Goal: Transaction & Acquisition: Purchase product/service

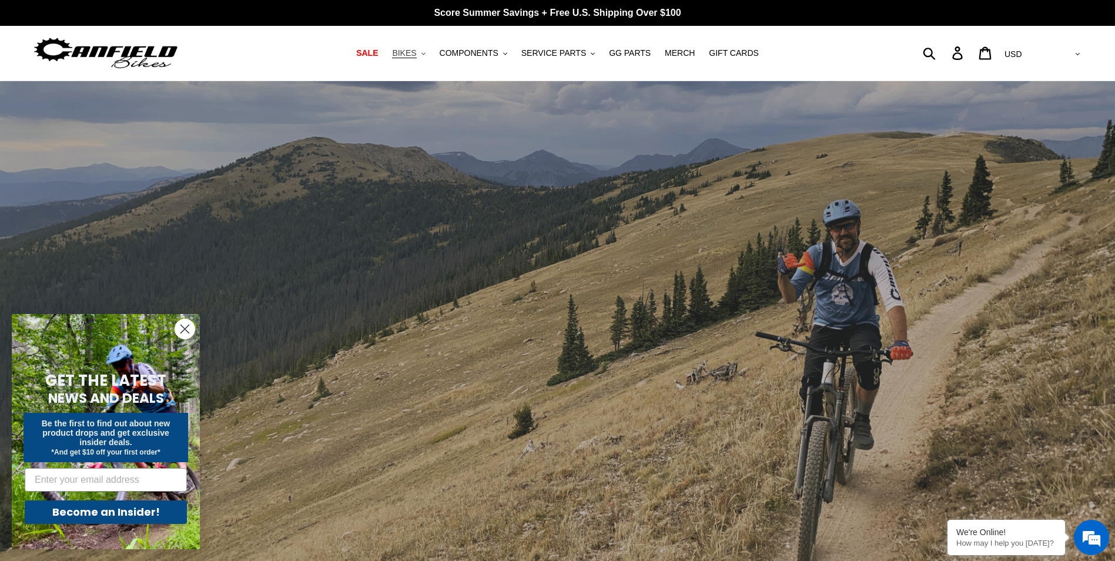
click at [416, 50] on span "BIKES" at bounding box center [404, 53] width 24 height 10
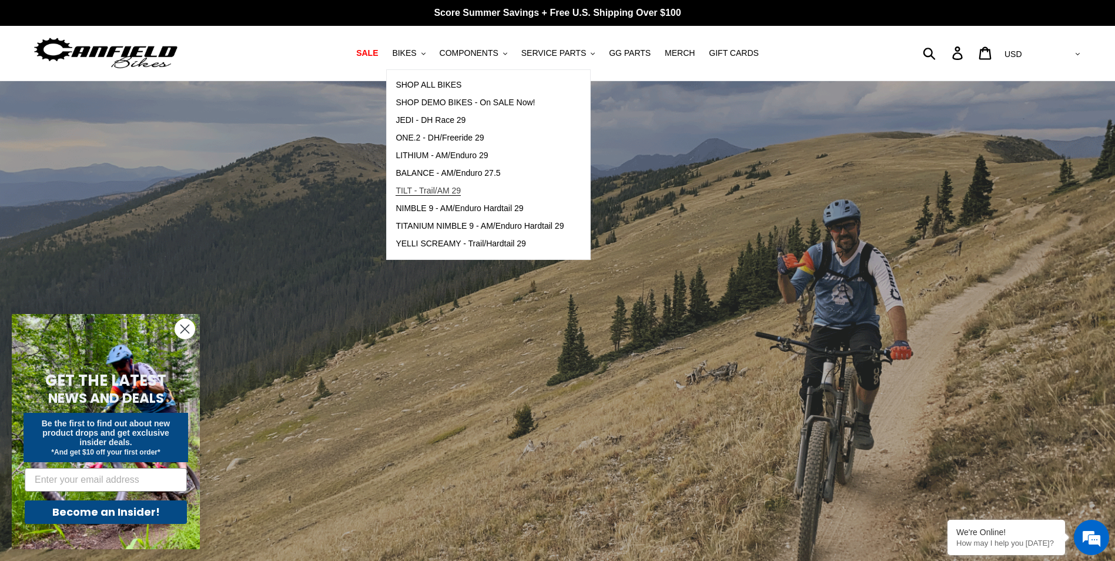
click at [426, 190] on span "TILT - Trail/AM 29" at bounding box center [428, 191] width 65 height 10
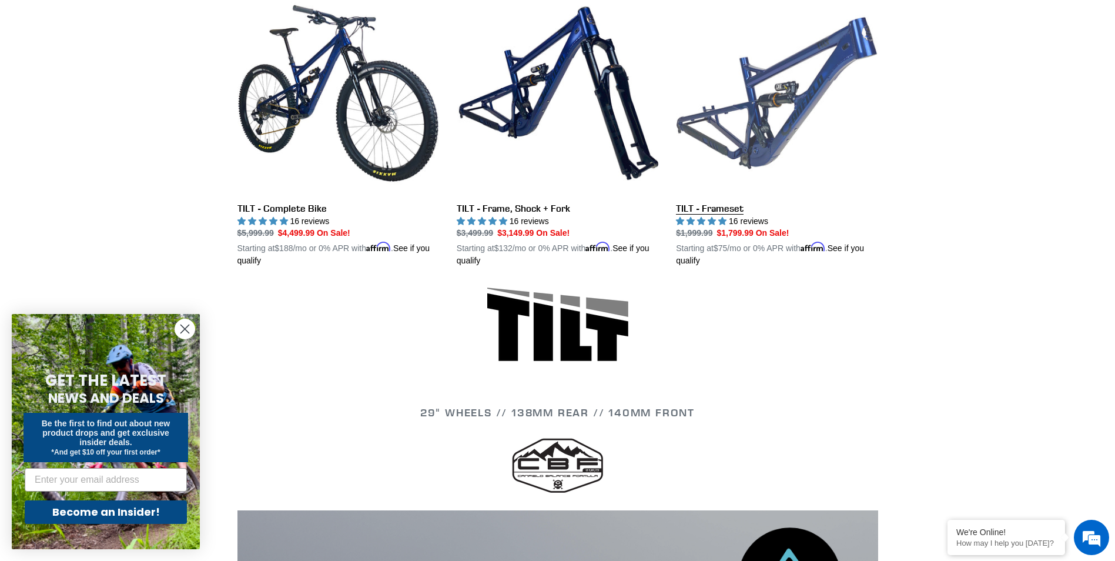
scroll to position [353, 0]
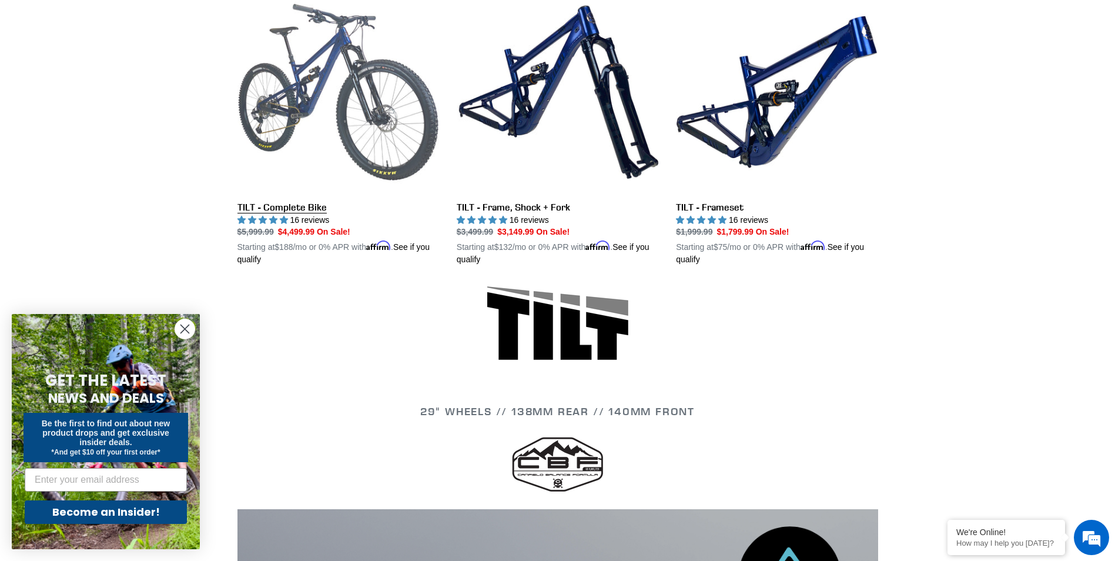
click at [376, 114] on link "TILT - Complete Bike" at bounding box center [338, 128] width 202 height 275
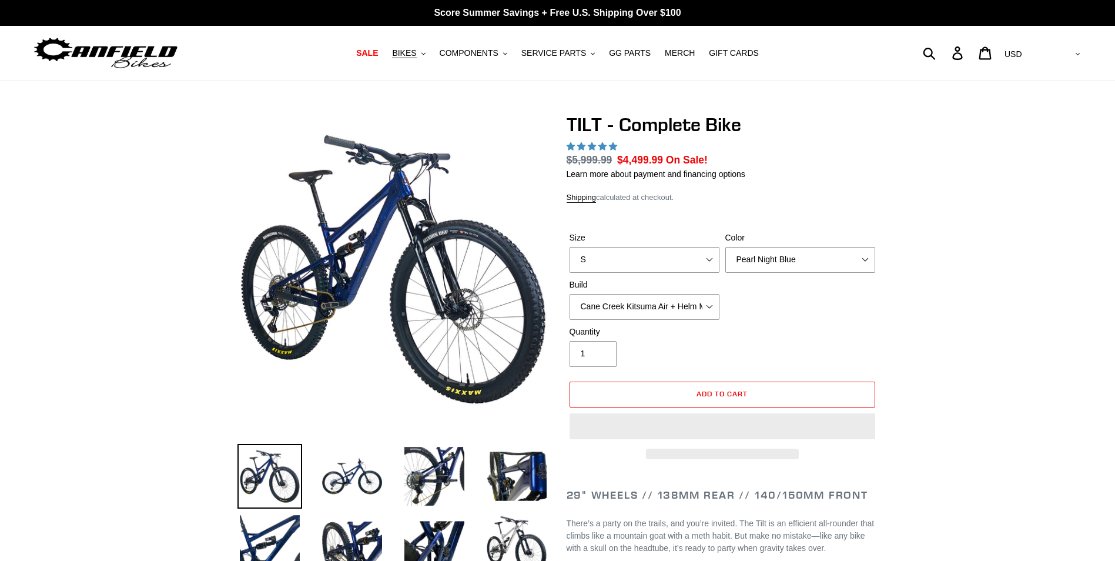
select select "highest-rating"
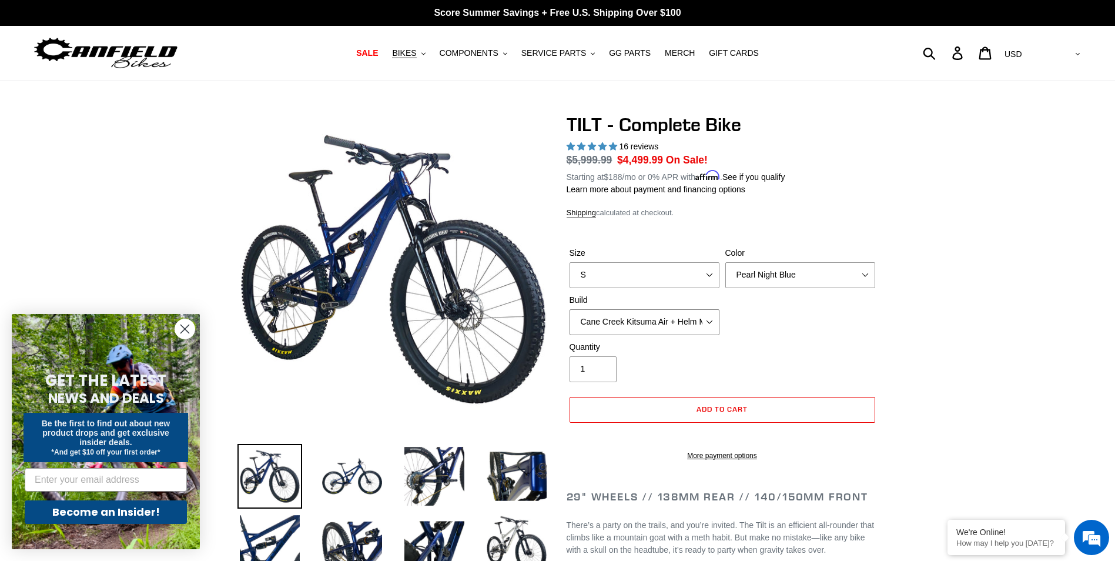
click at [709, 322] on select "Cane Creek Kitsuma Air + Helm MKII 140 + SRAM GX Cane Creek Kitsuma Air + Helm …" at bounding box center [645, 322] width 150 height 26
select select "Fox Float X + 36 SL Factory Grip X 140 + SRAM GX"
click at [570, 309] on select "Cane Creek Kitsuma Air + Helm MKII 140 + SRAM GX Cane Creek Kitsuma Air + Helm …" at bounding box center [645, 322] width 150 height 26
click at [708, 277] on select "S M L" at bounding box center [645, 275] width 150 height 26
select select "M"
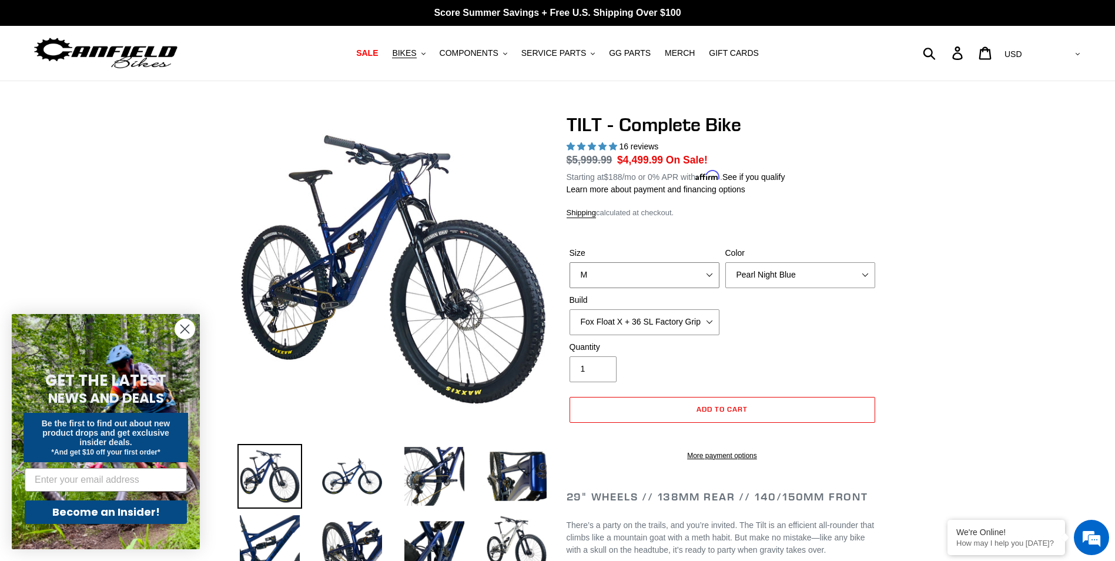
click at [570, 262] on select "S M L" at bounding box center [645, 275] width 150 height 26
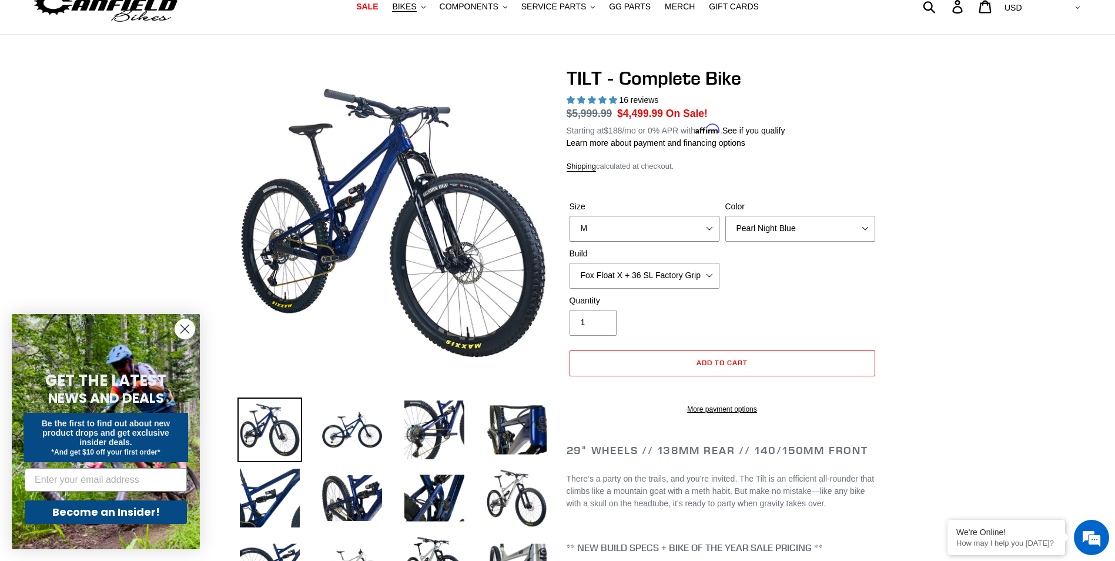
scroll to position [59, 0]
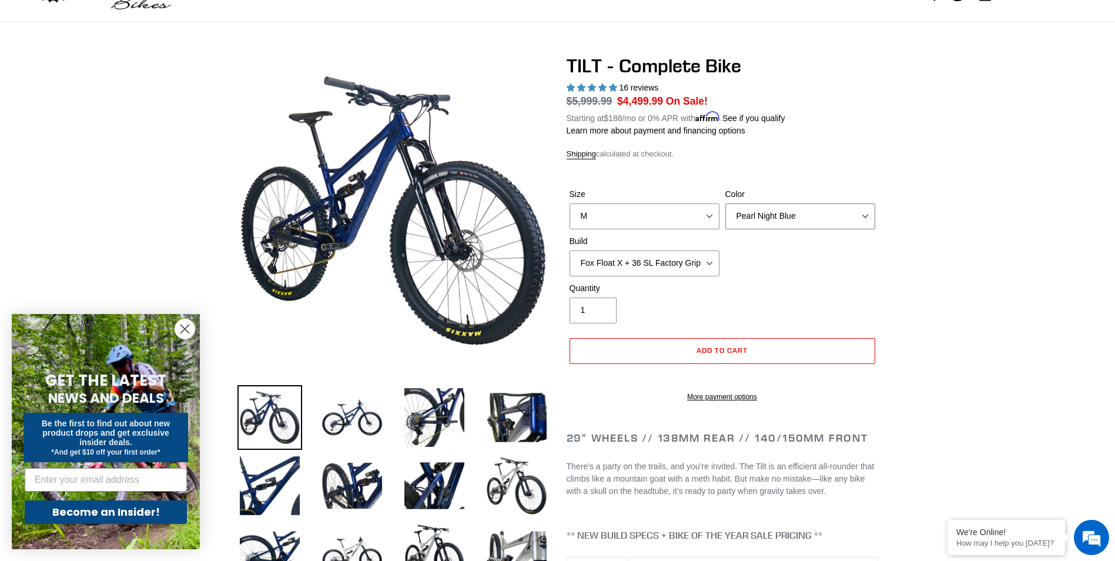
click at [866, 218] on select "Pearl Night Blue Stealth Silver Raw" at bounding box center [800, 216] width 150 height 26
select select "Stealth Silver"
click at [725, 203] on select "Pearl Night Blue Stealth Silver Raw" at bounding box center [800, 216] width 150 height 26
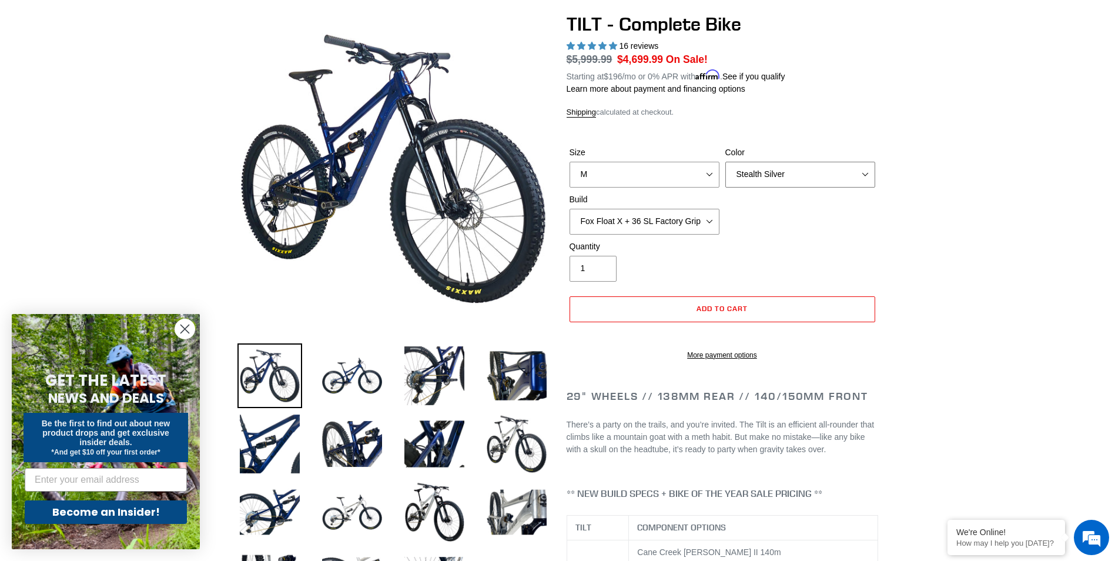
scroll to position [235, 0]
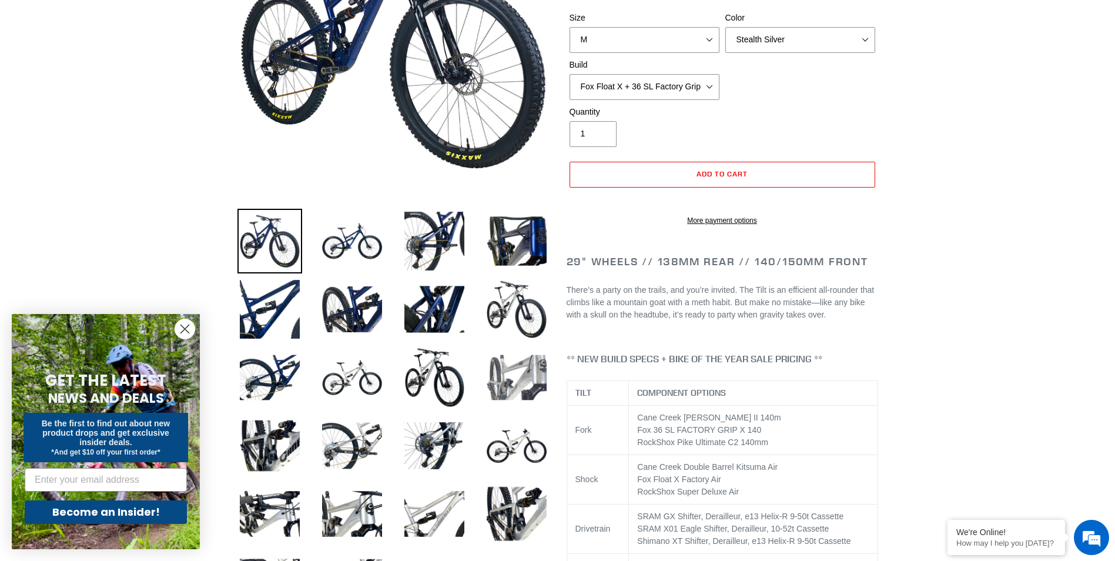
click at [534, 387] on img at bounding box center [516, 377] width 65 height 65
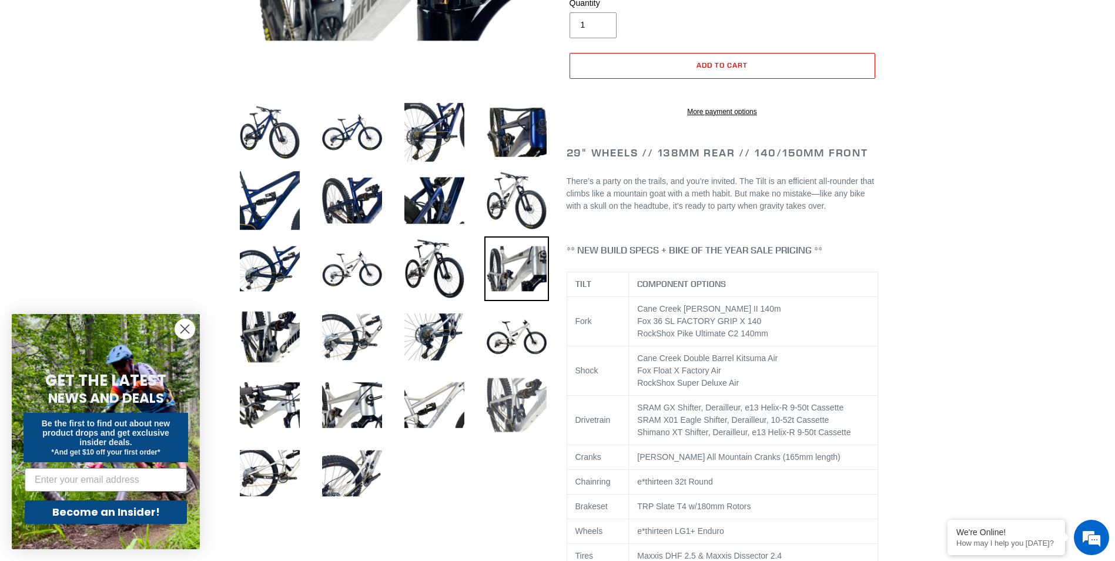
scroll to position [353, 0]
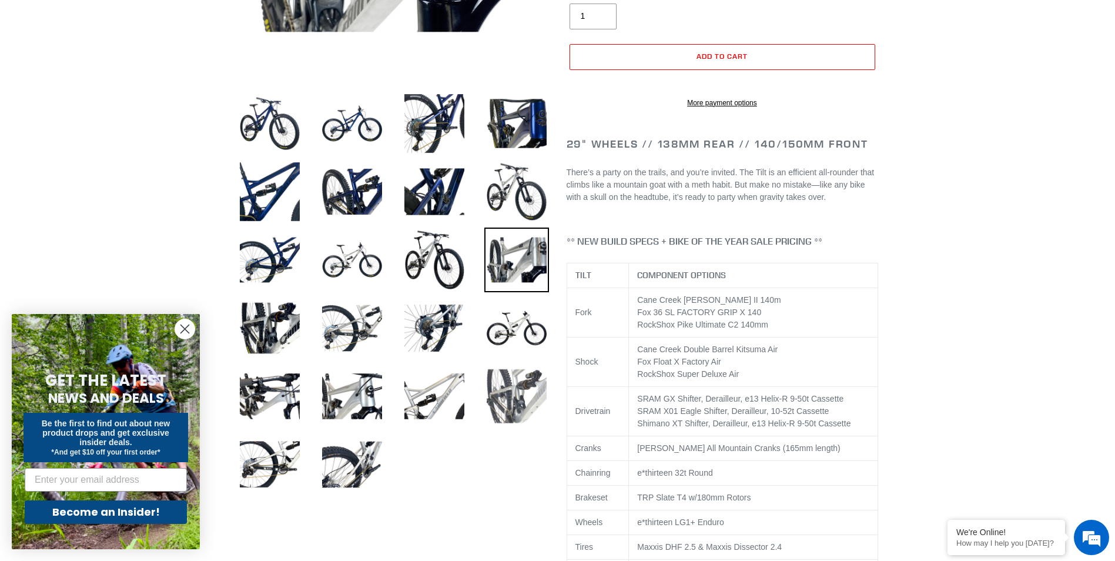
click at [521, 406] on img at bounding box center [516, 396] width 65 height 65
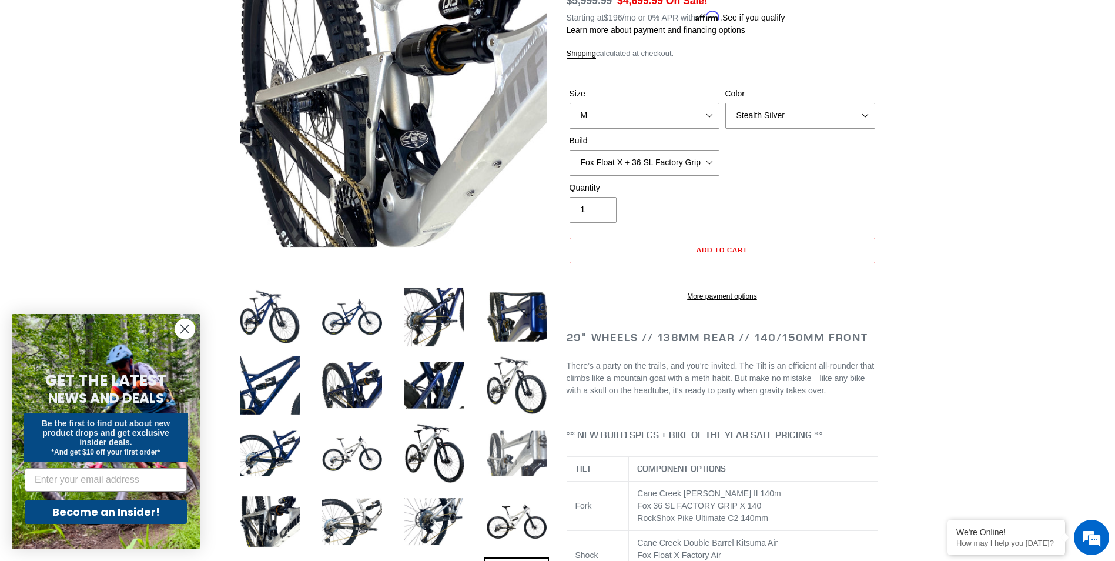
scroll to position [176, 0]
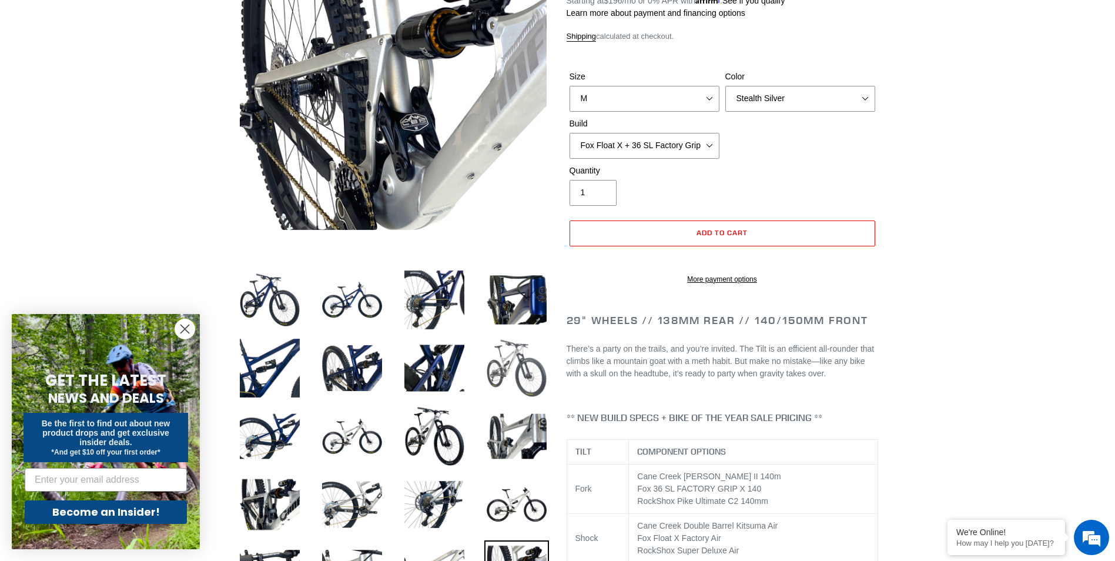
click at [522, 375] on img at bounding box center [516, 368] width 65 height 65
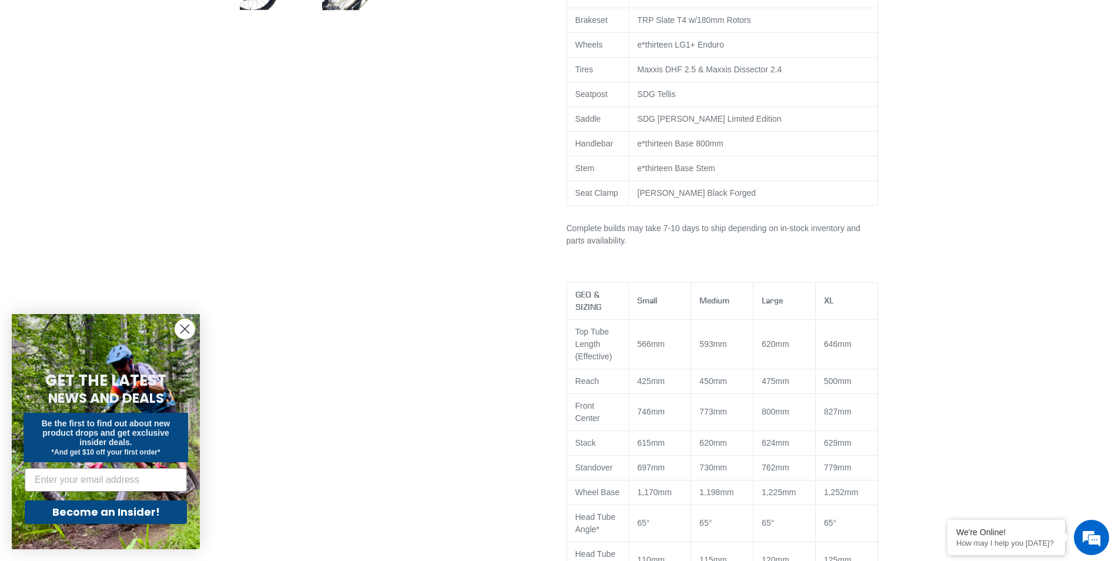
scroll to position [940, 0]
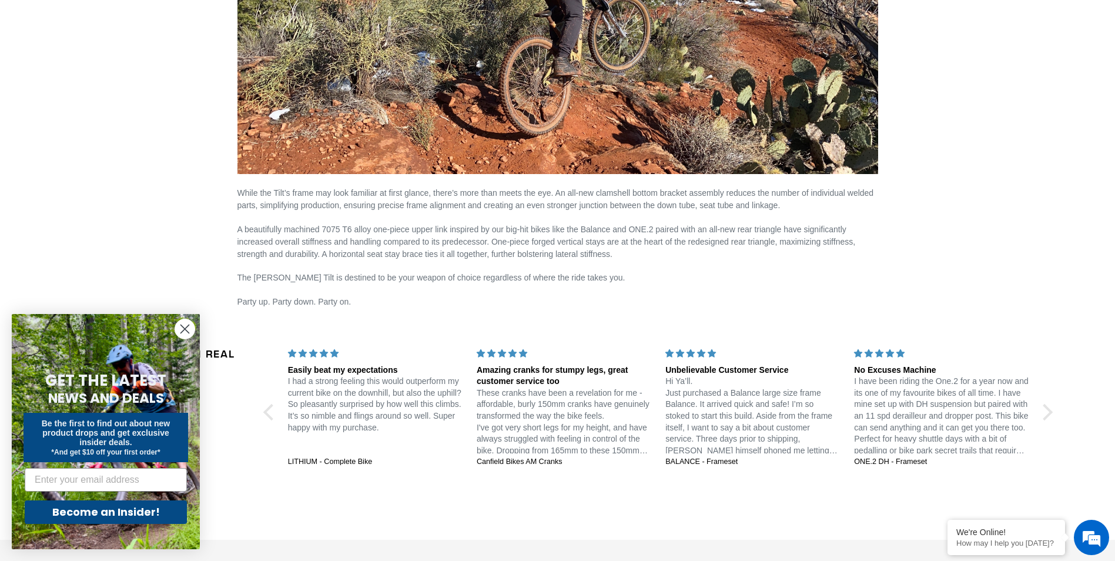
scroll to position [1763, 0]
